Goal: Find specific page/section: Find specific page/section

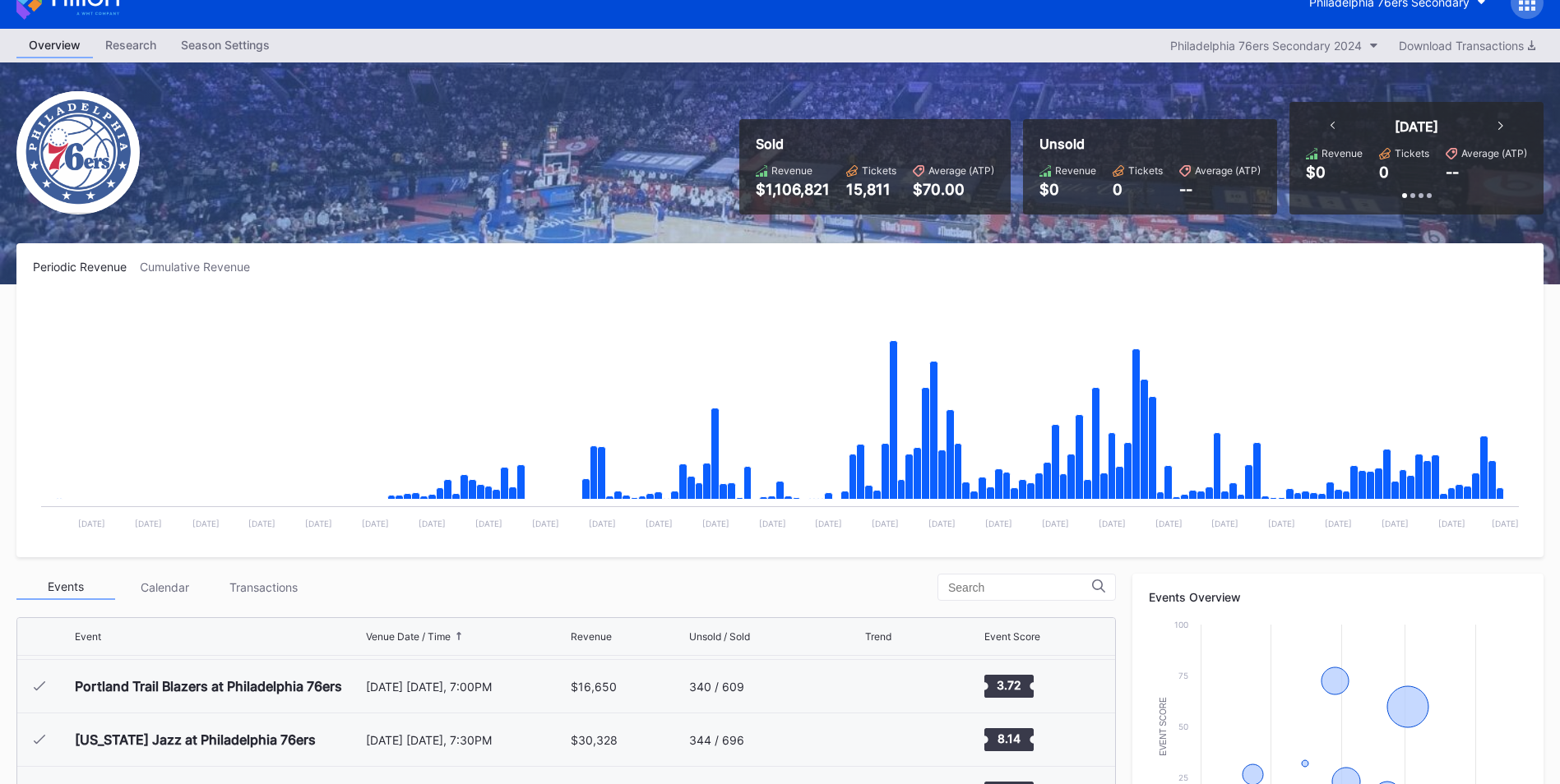
scroll to position [25, 0]
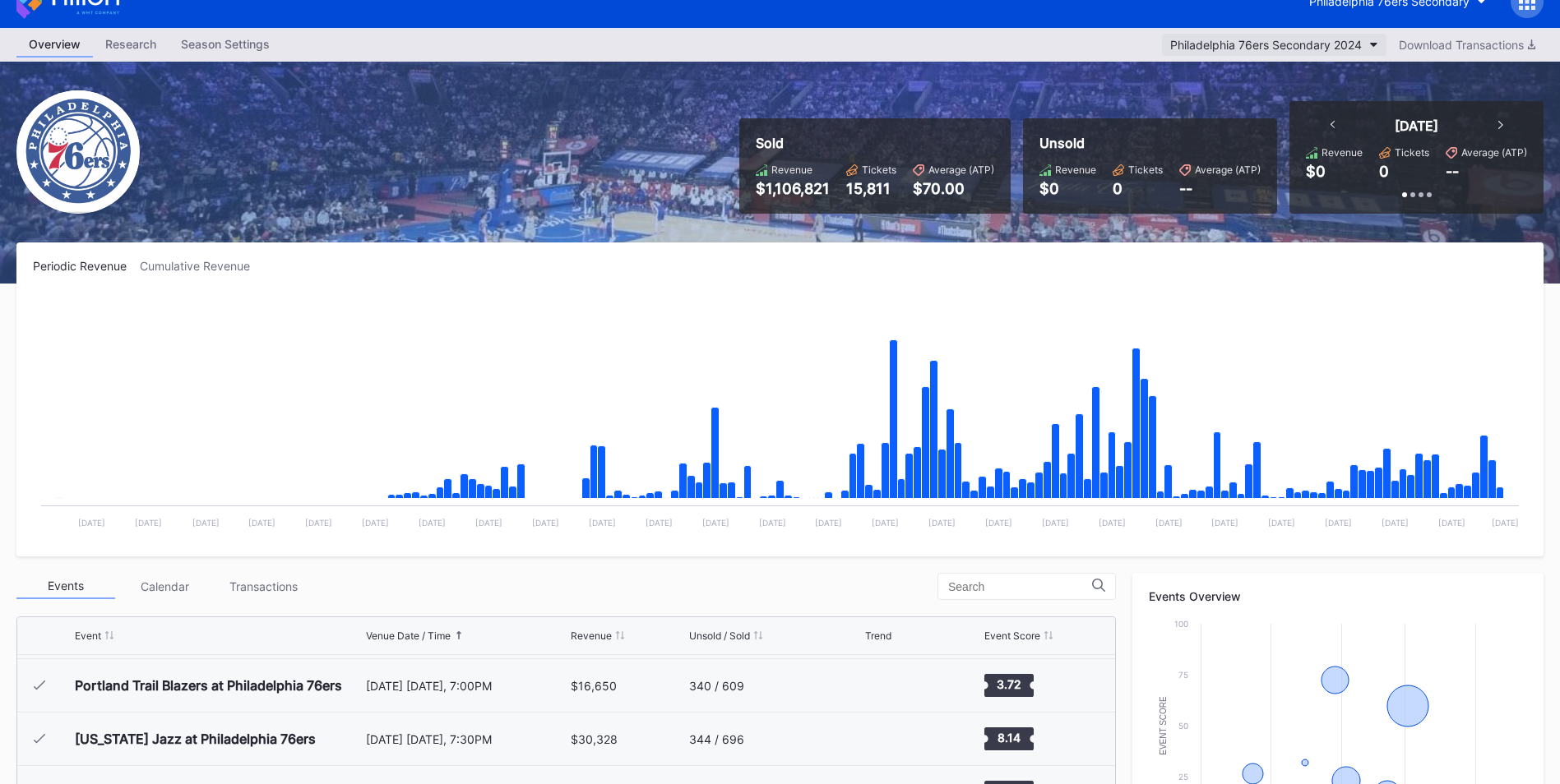
click at [1300, 40] on div "Philadelphia 76ers Secondary 2024" at bounding box center [1266, 45] width 192 height 14
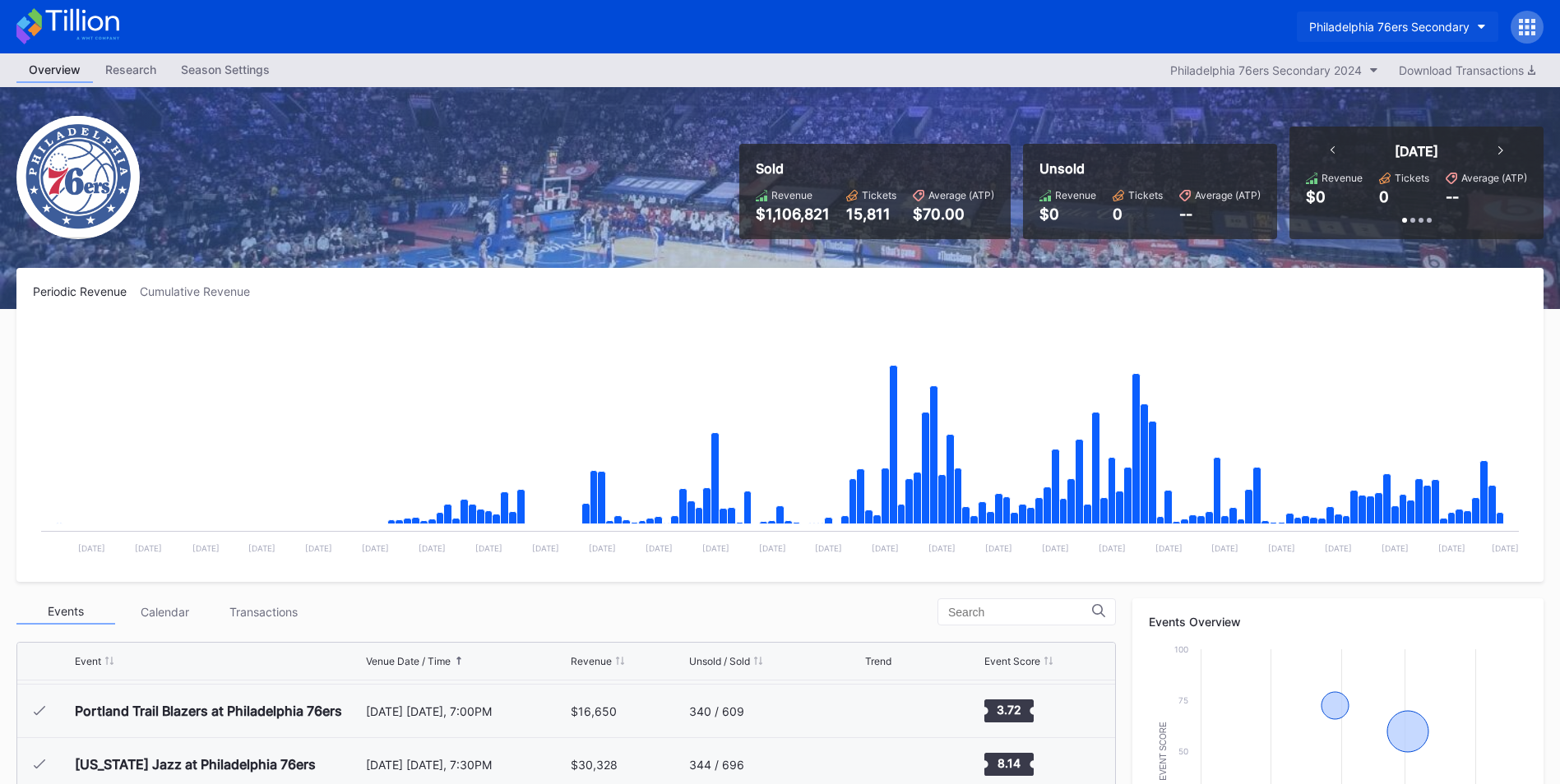
click at [1374, 22] on div "Philadelphia 76ers Secondary" at bounding box center [1389, 26] width 160 height 14
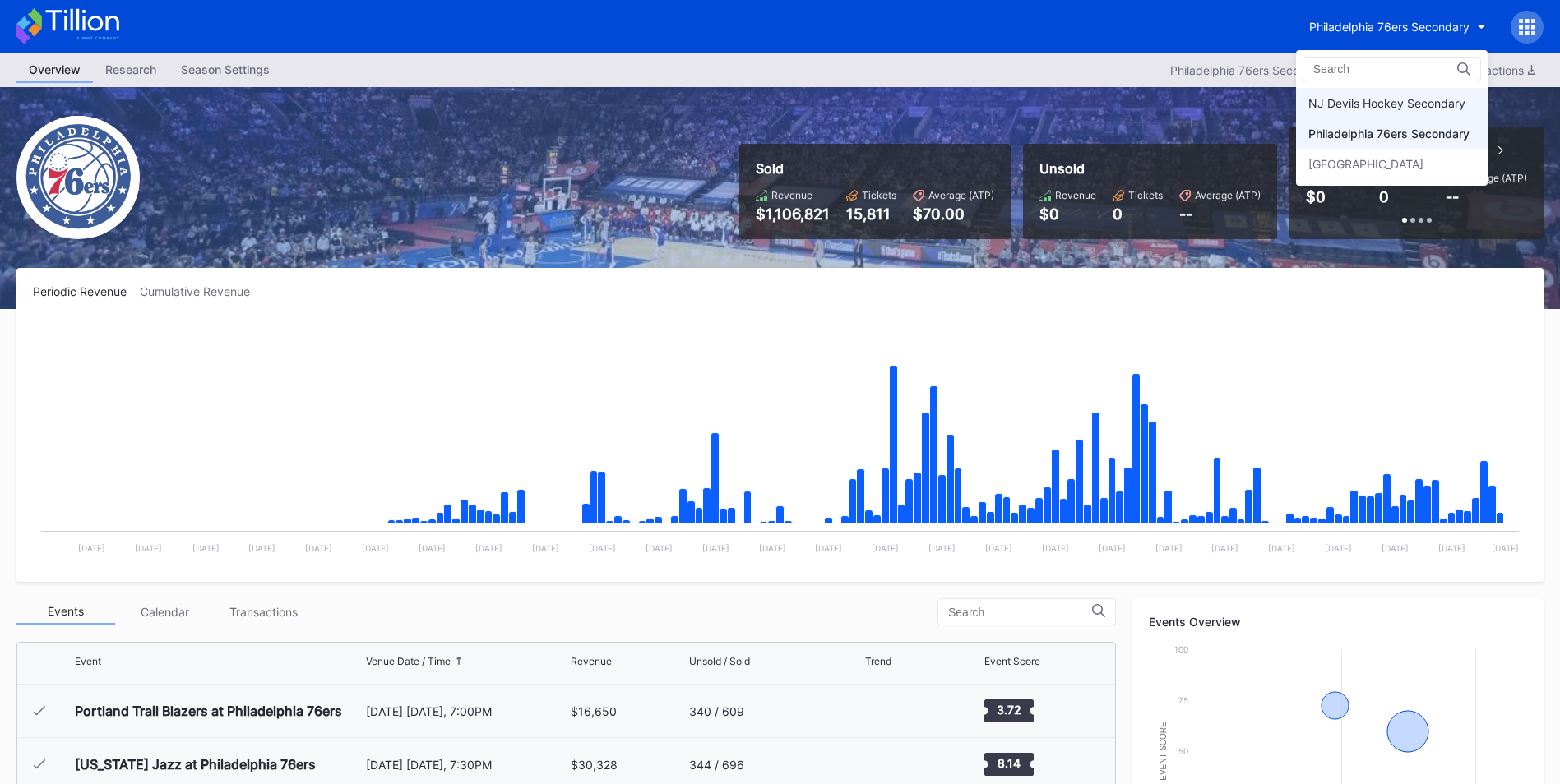
click at [1374, 107] on div "NJ Devils Hockey Secondary" at bounding box center [1387, 103] width 157 height 14
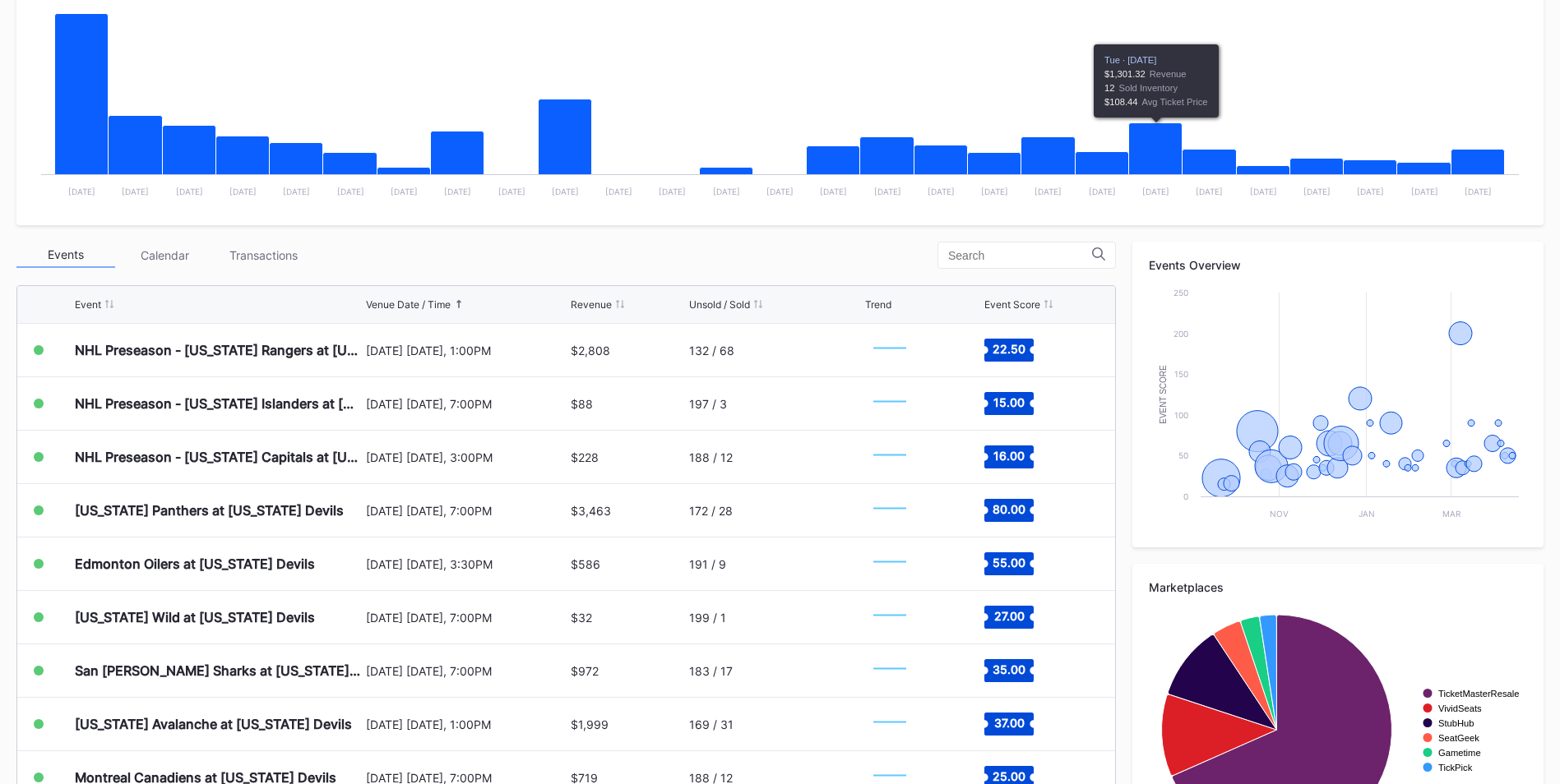
scroll to position [358, 0]
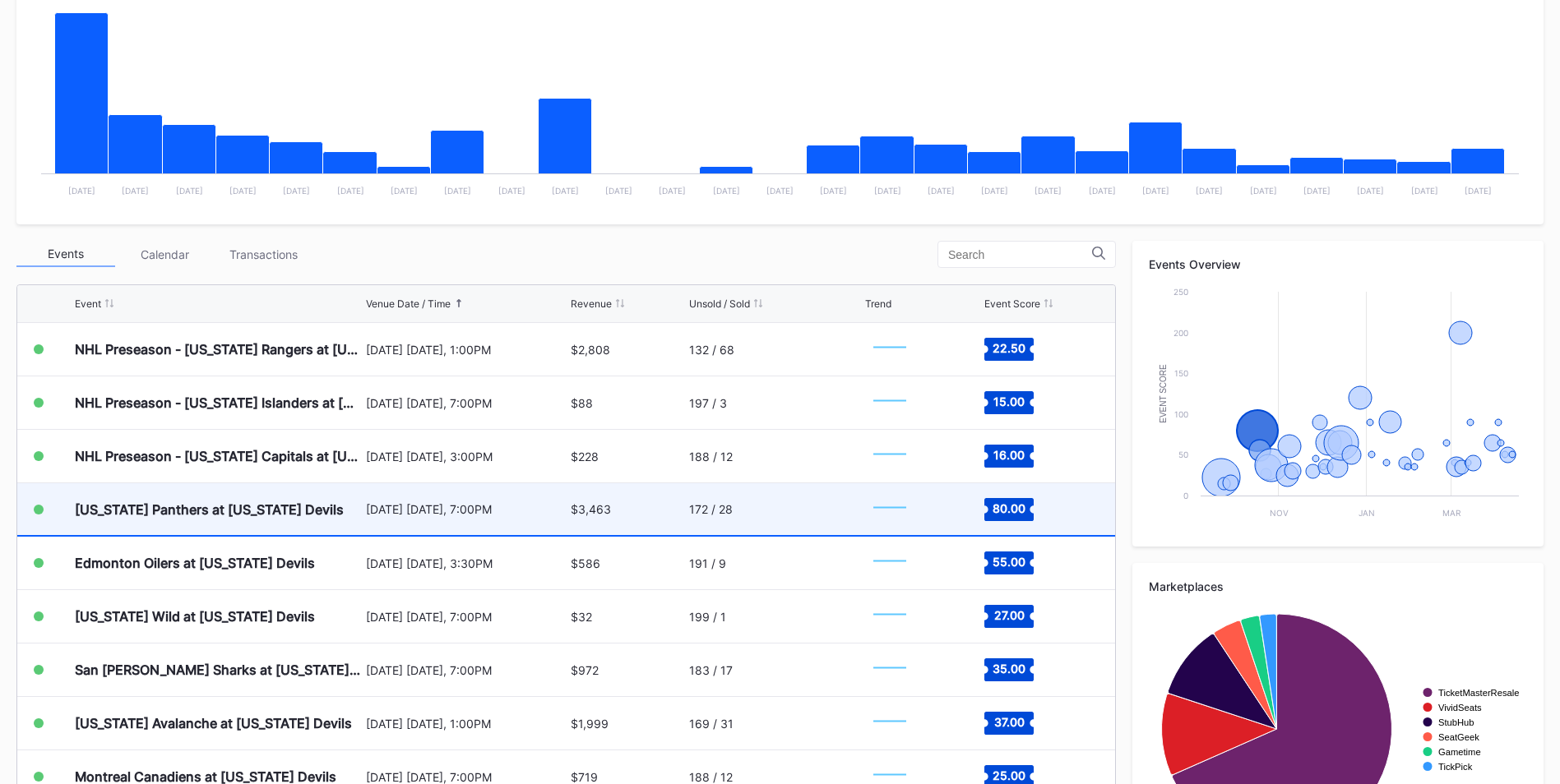
click at [644, 504] on div "$3,463" at bounding box center [628, 509] width 114 height 52
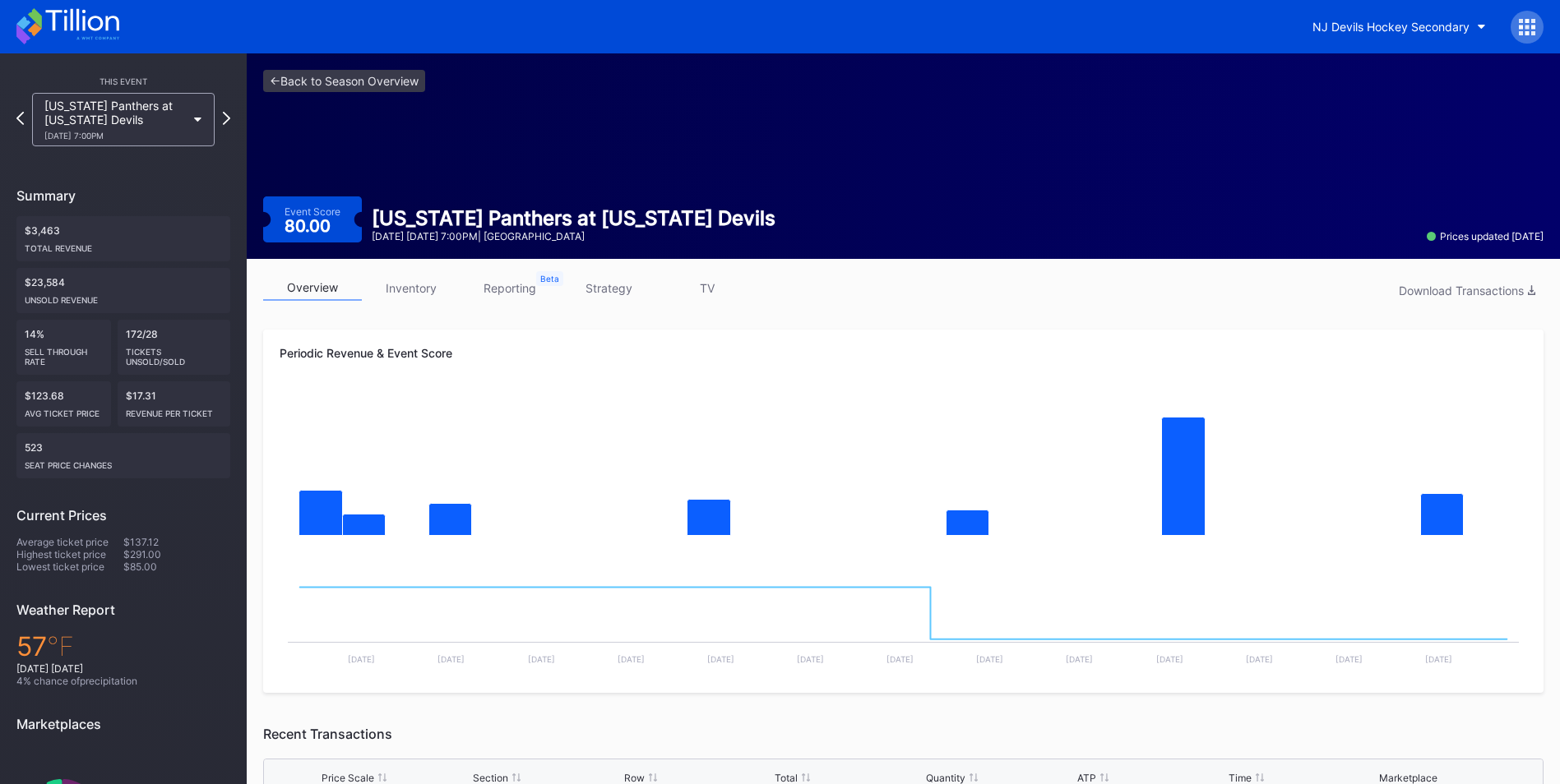
click at [391, 290] on link "inventory" at bounding box center [412, 287] width 98 height 25
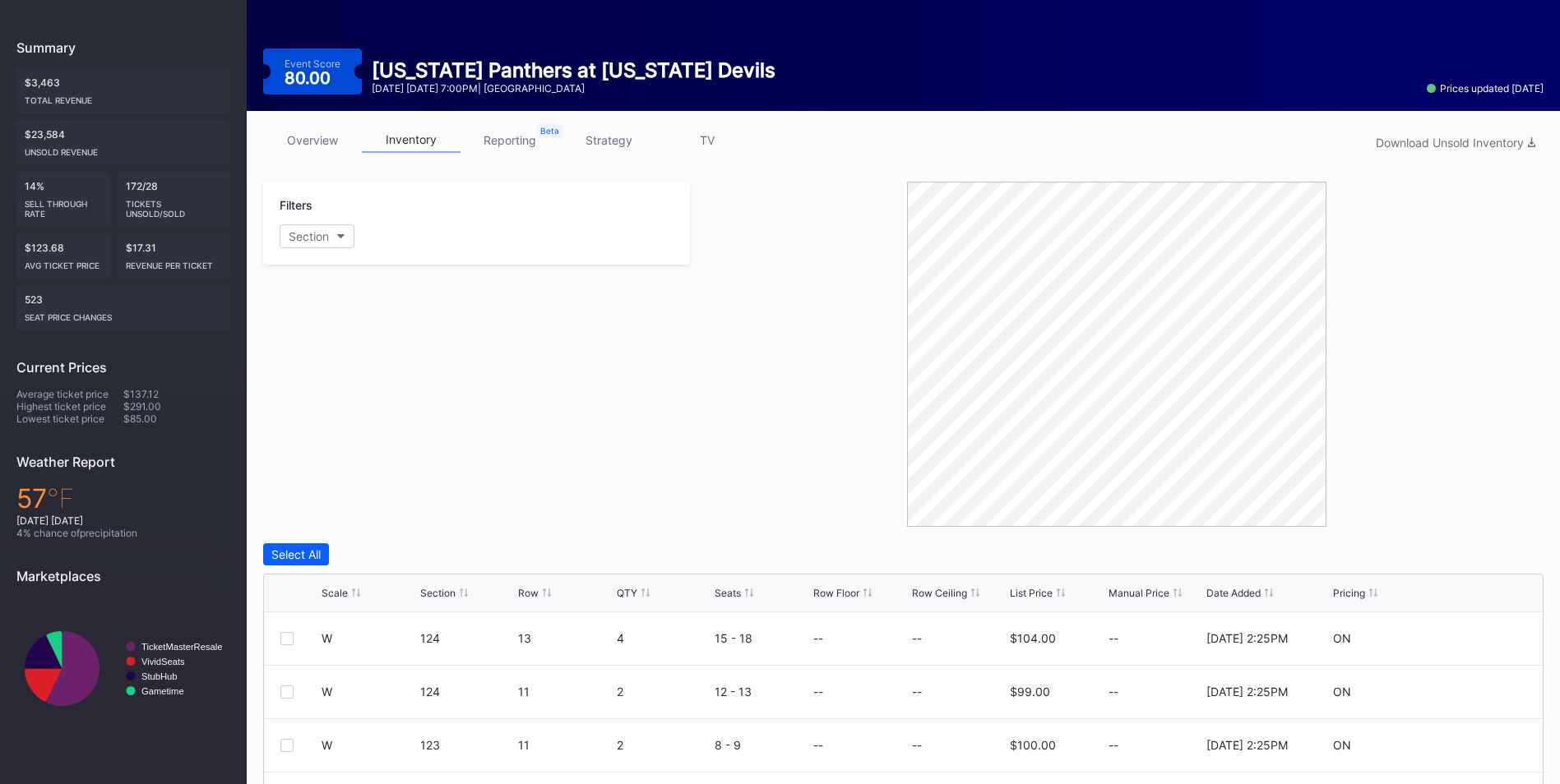
scroll to position [149, 0]
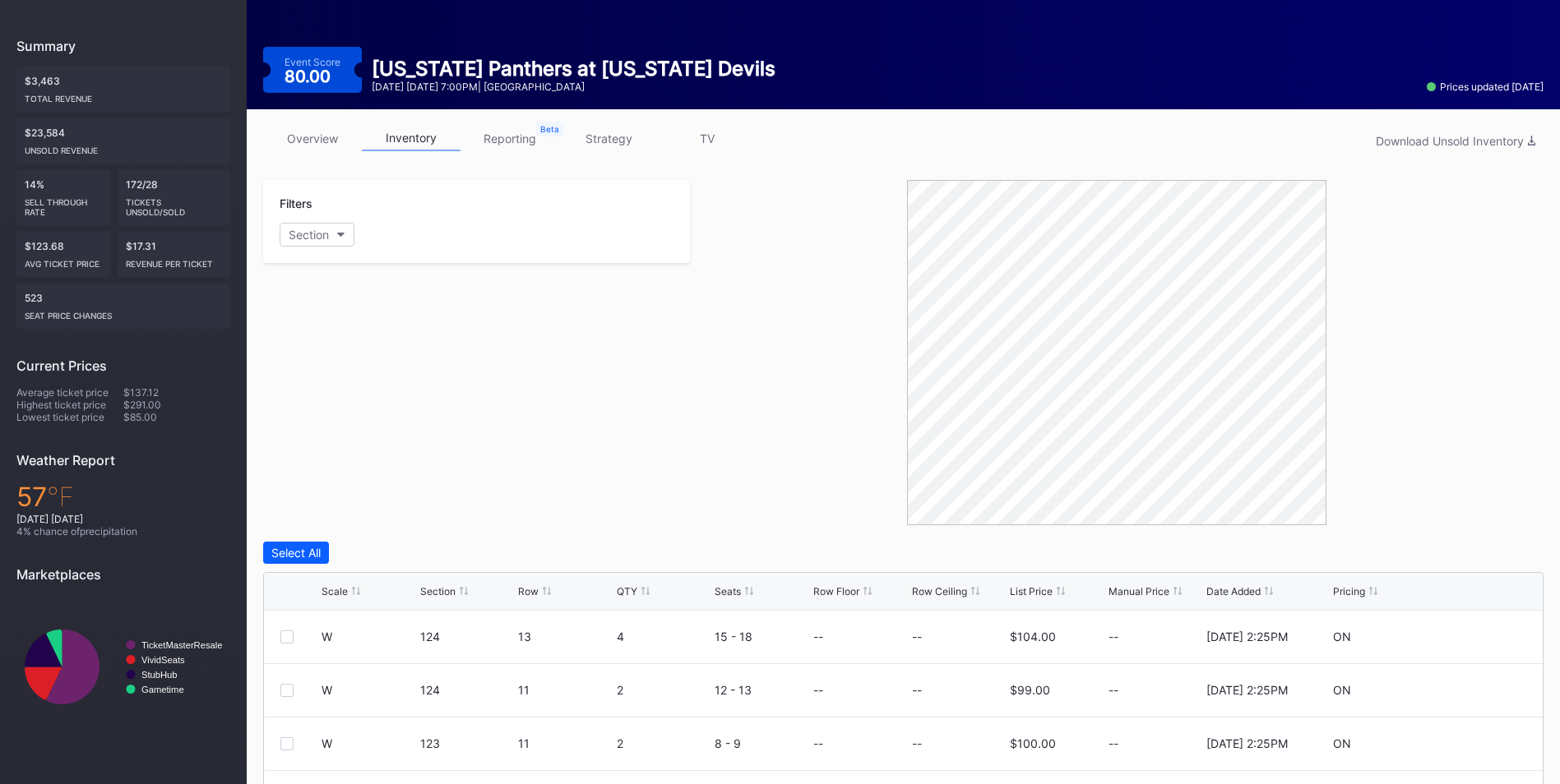
click at [431, 590] on div "Section" at bounding box center [438, 592] width 35 height 12
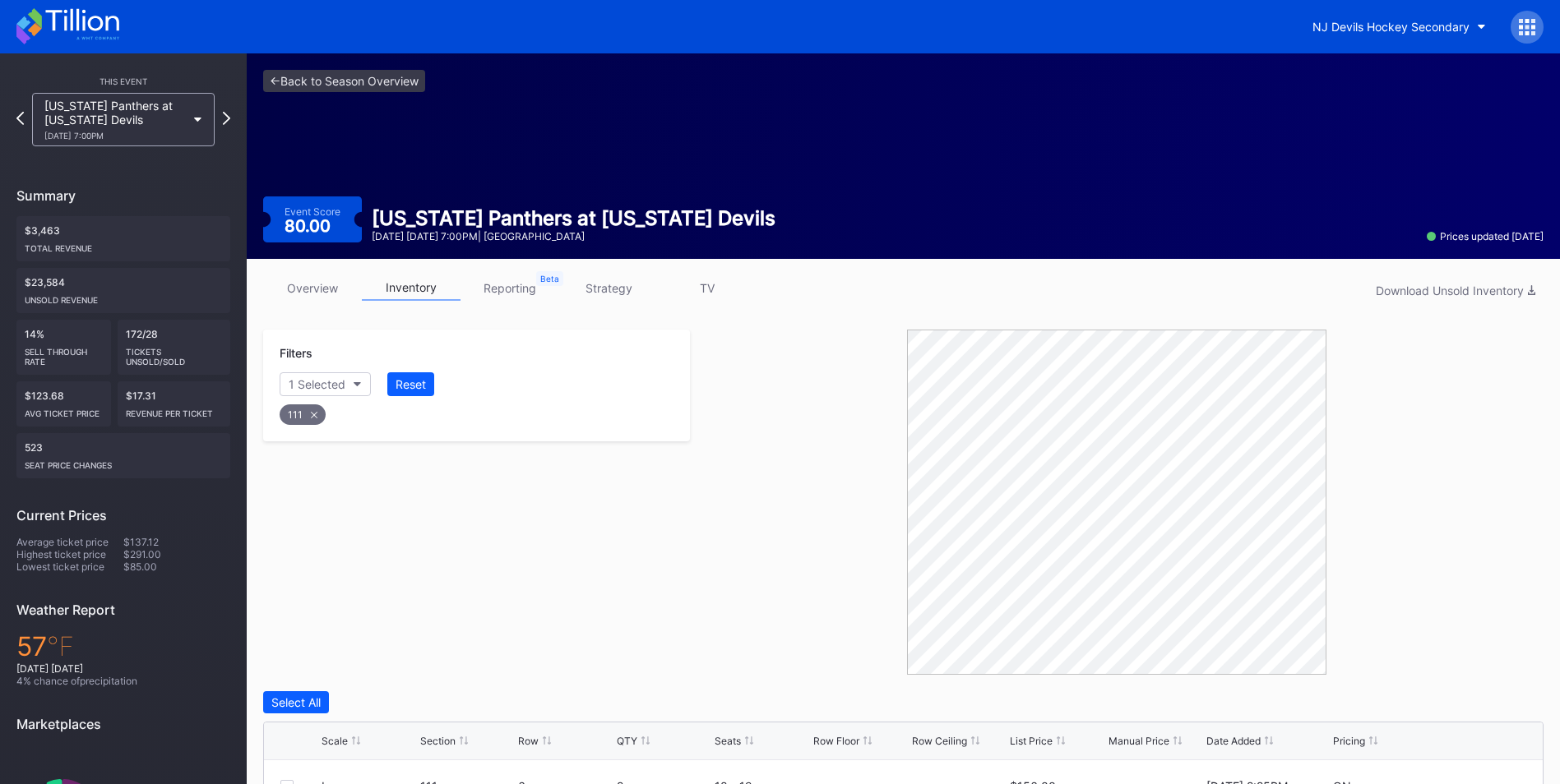
scroll to position [141, 0]
